Goal: Task Accomplishment & Management: Use online tool/utility

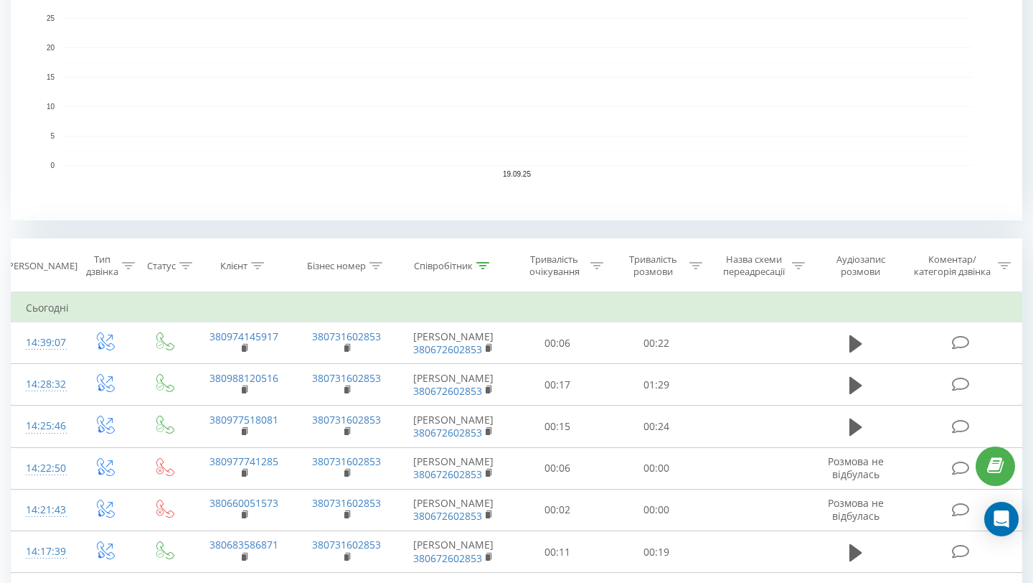
scroll to position [374, 0]
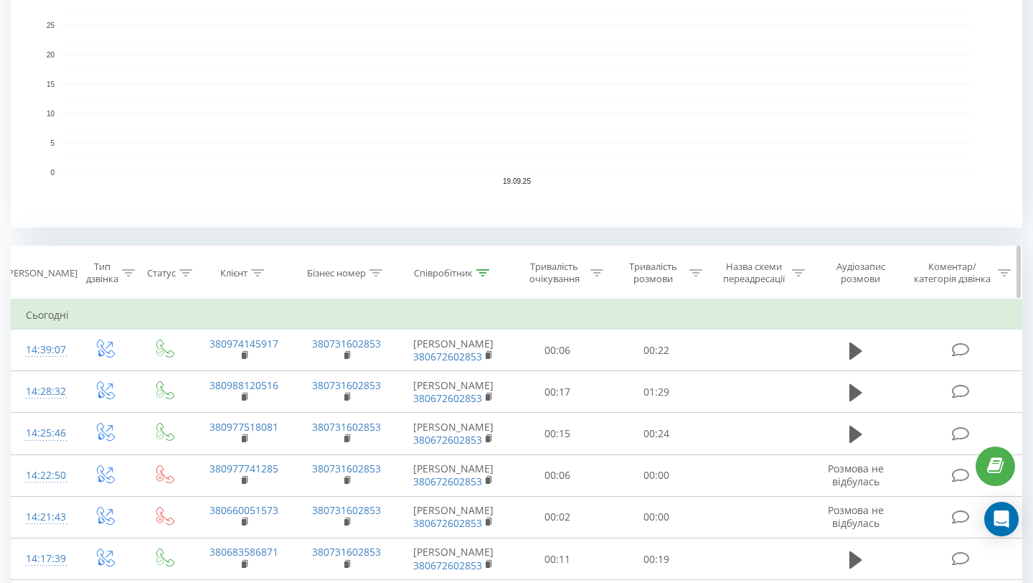
click at [480, 273] on icon at bounding box center [482, 272] width 13 height 7
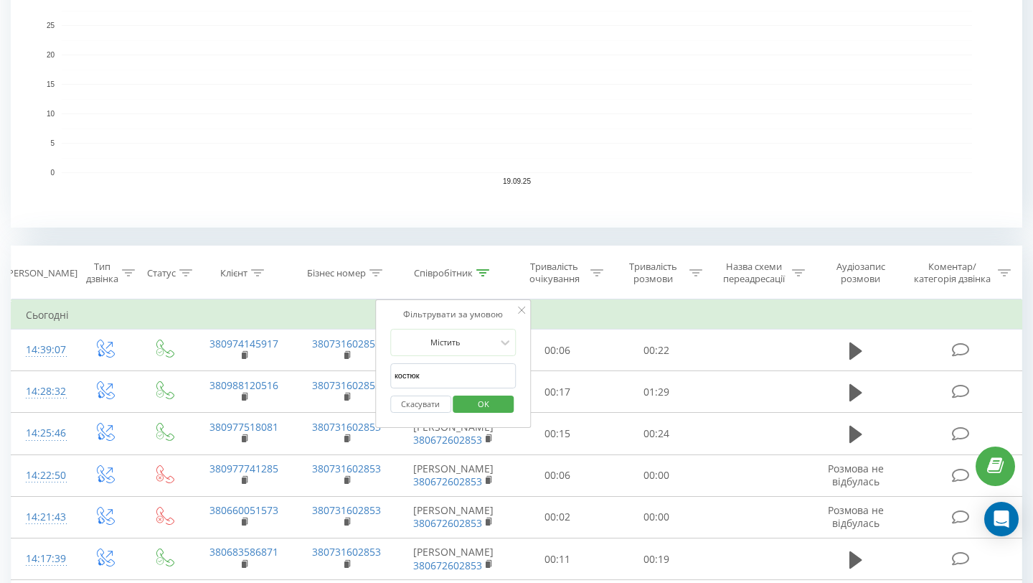
drag, startPoint x: 446, startPoint y: 380, endPoint x: 385, endPoint y: 380, distance: 60.3
click at [385, 380] on div "Фільтрувати за умовою Містить костюк Скасувати OK" at bounding box center [453, 363] width 156 height 129
type input "[PERSON_NAME]"
click at [489, 404] on span "OK" at bounding box center [483, 403] width 40 height 22
